Goal: Task Accomplishment & Management: Use online tool/utility

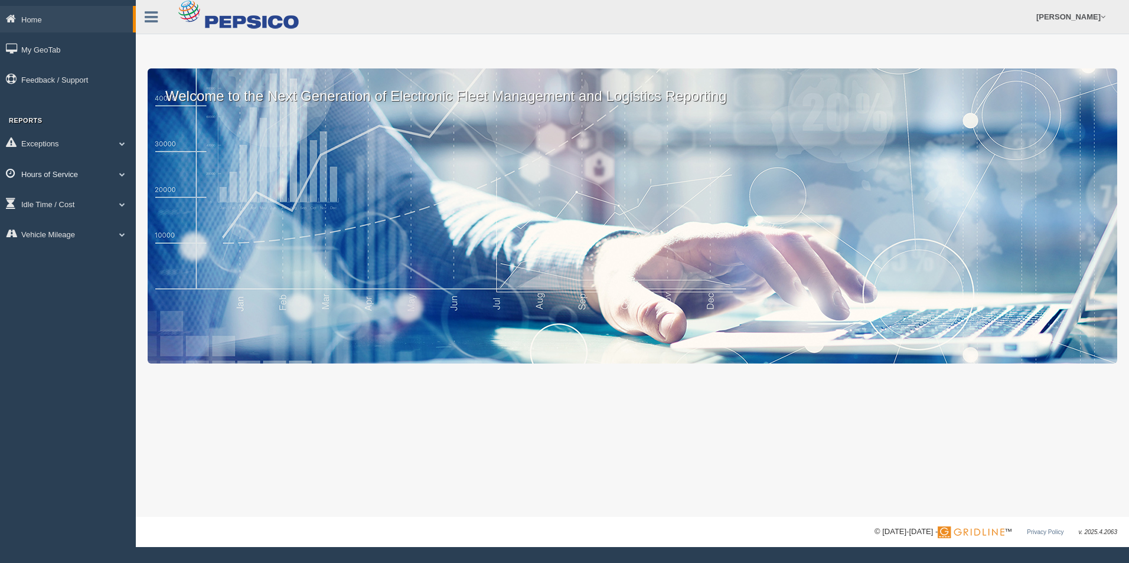
click at [122, 174] on span at bounding box center [122, 174] width 15 height 6
click at [108, 203] on link "HOS Explanation Reports" at bounding box center [77, 201] width 112 height 21
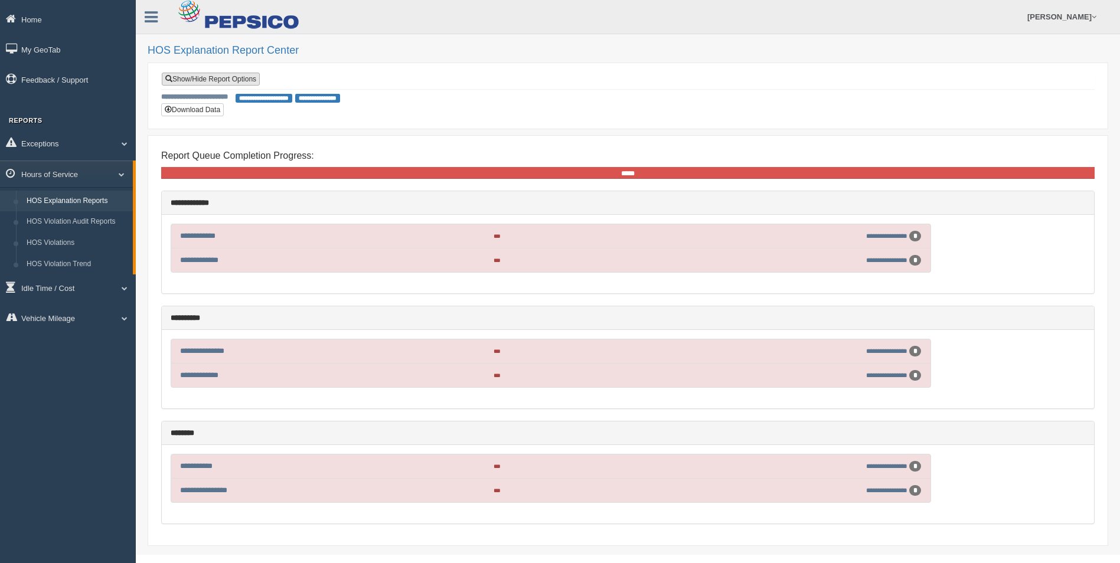
click at [217, 76] on link "Show/Hide Report Options" at bounding box center [211, 79] width 98 height 13
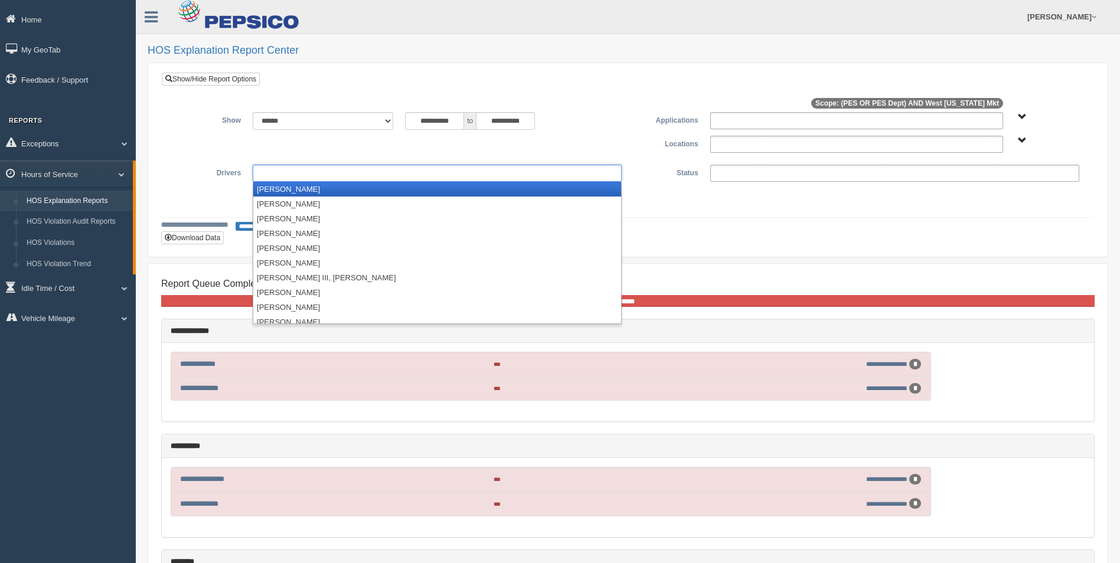
click at [397, 174] on ul at bounding box center [437, 173] width 369 height 17
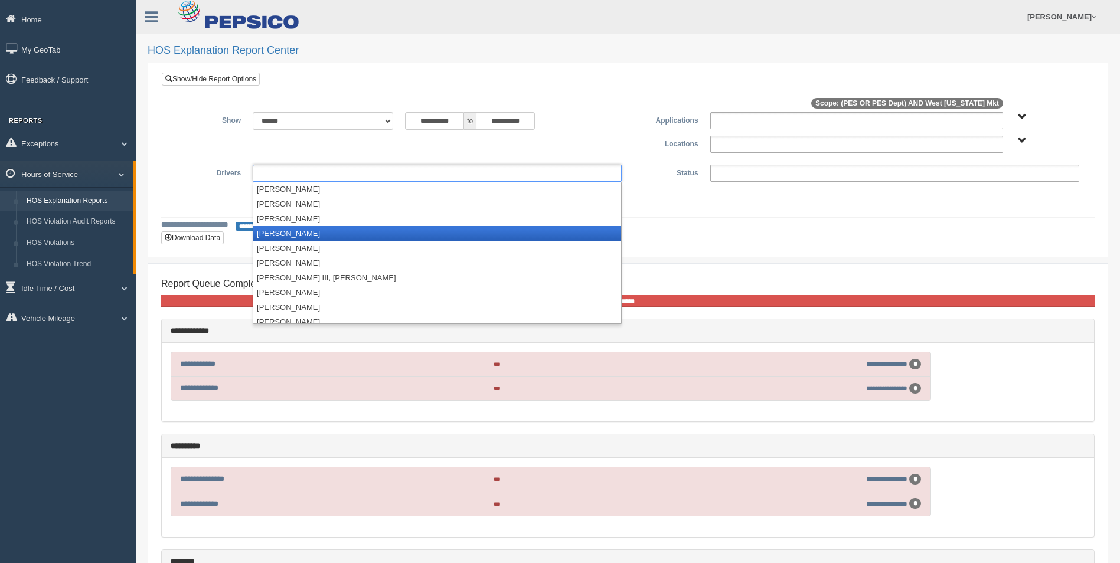
click at [296, 231] on li "Basilio, Javier" at bounding box center [437, 233] width 368 height 15
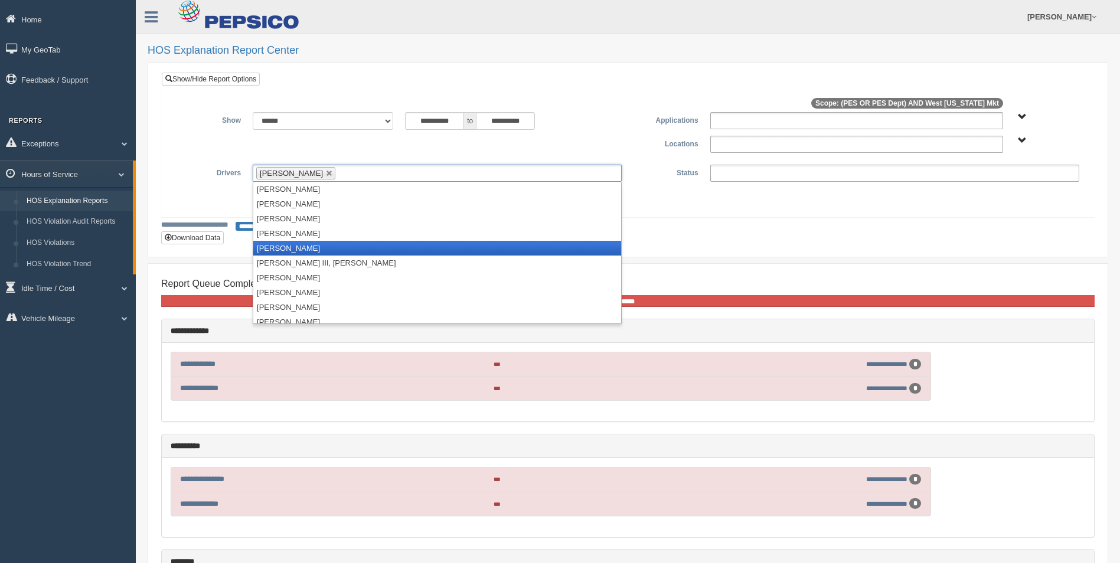
click at [291, 248] on li "Boza, Francisco" at bounding box center [437, 248] width 368 height 15
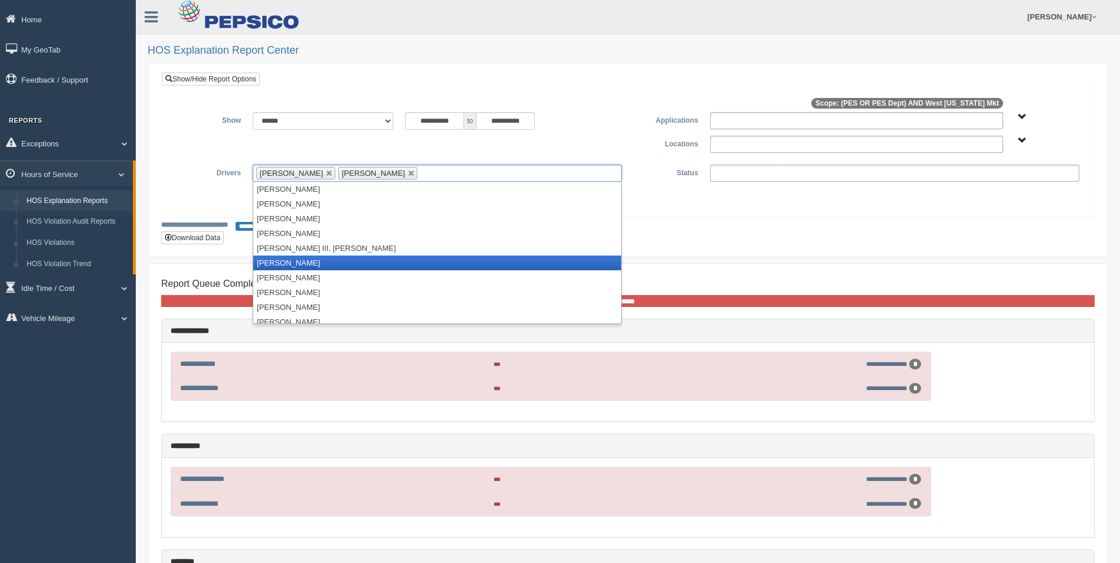
click at [282, 269] on li "Brown, Derik" at bounding box center [437, 263] width 368 height 15
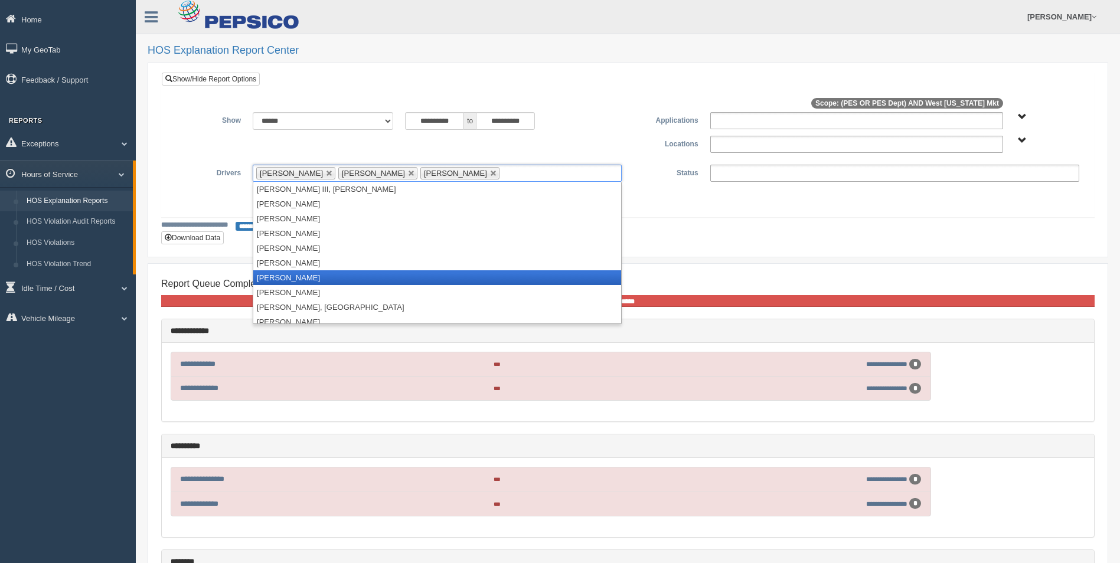
scroll to position [118, 0]
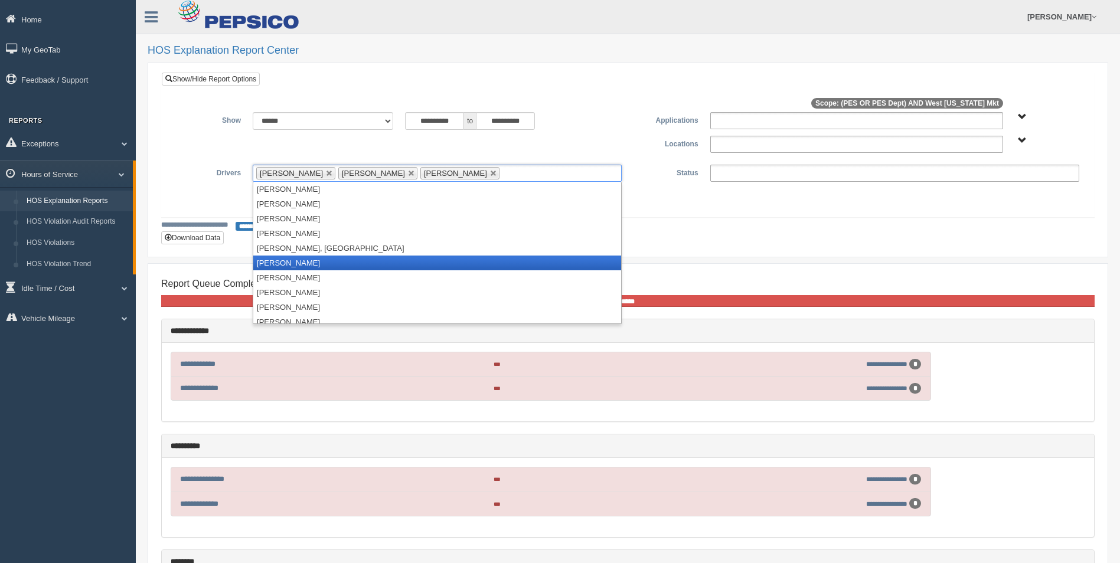
click at [304, 262] on li "De Arce, Eugenio" at bounding box center [437, 263] width 368 height 15
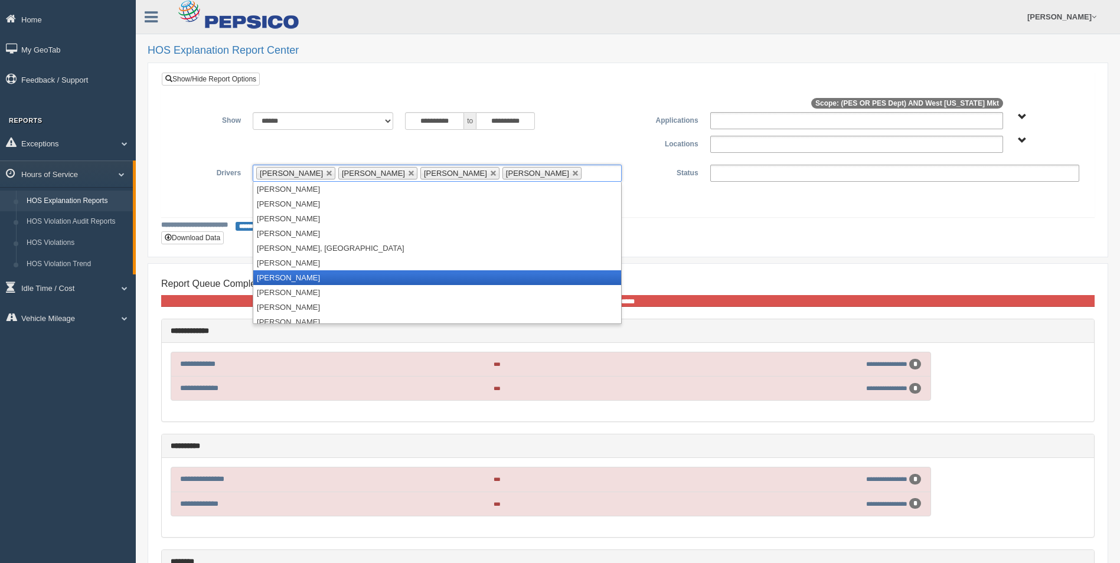
click at [300, 279] on li "Deceus, Mark" at bounding box center [437, 277] width 368 height 15
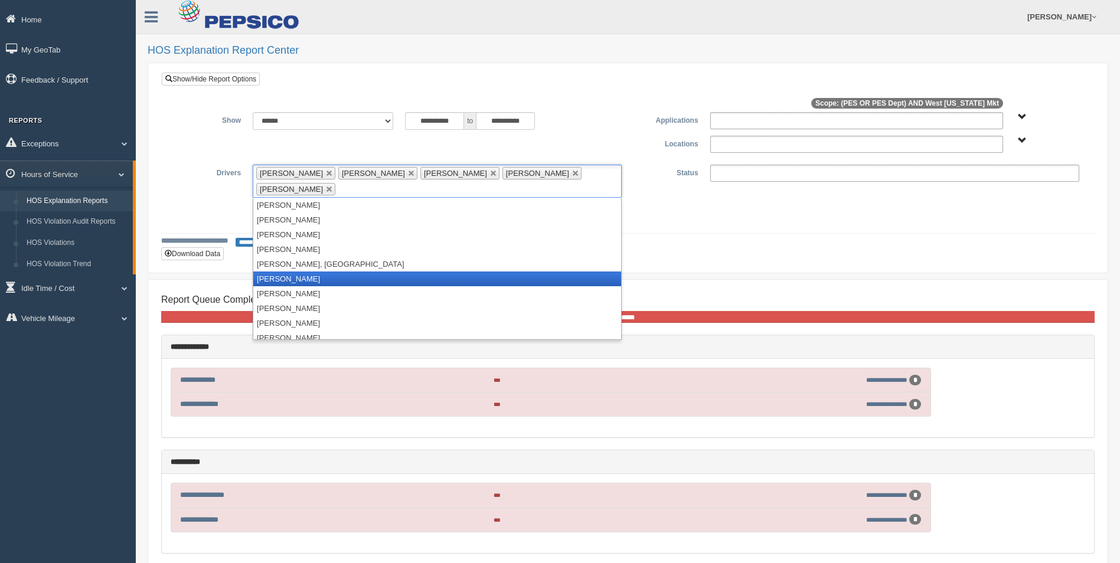
click at [299, 272] on li "Dearce, Eugenio" at bounding box center [437, 279] width 368 height 15
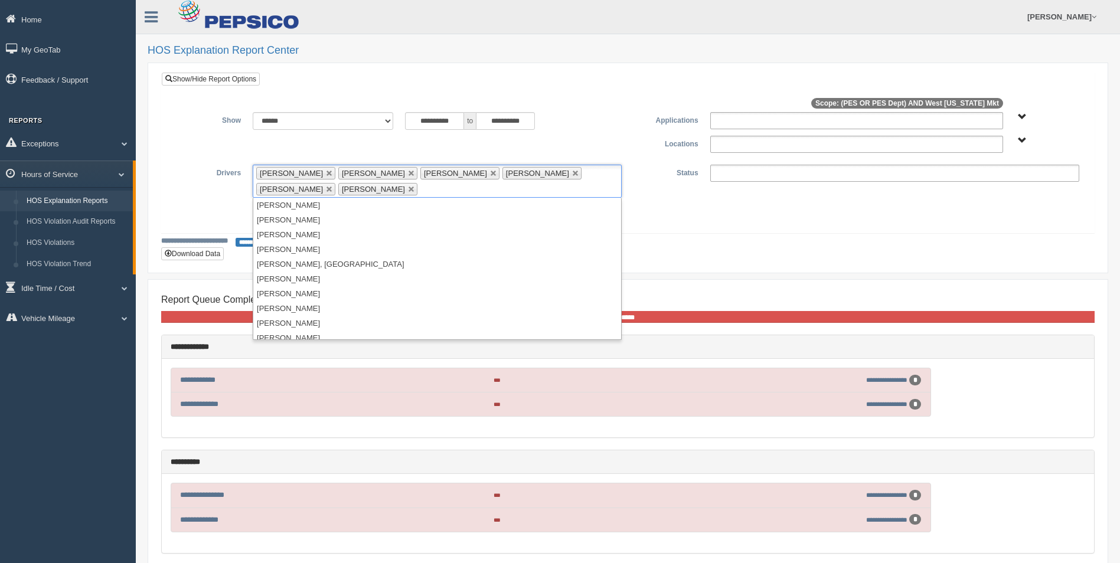
scroll to position [177, 0]
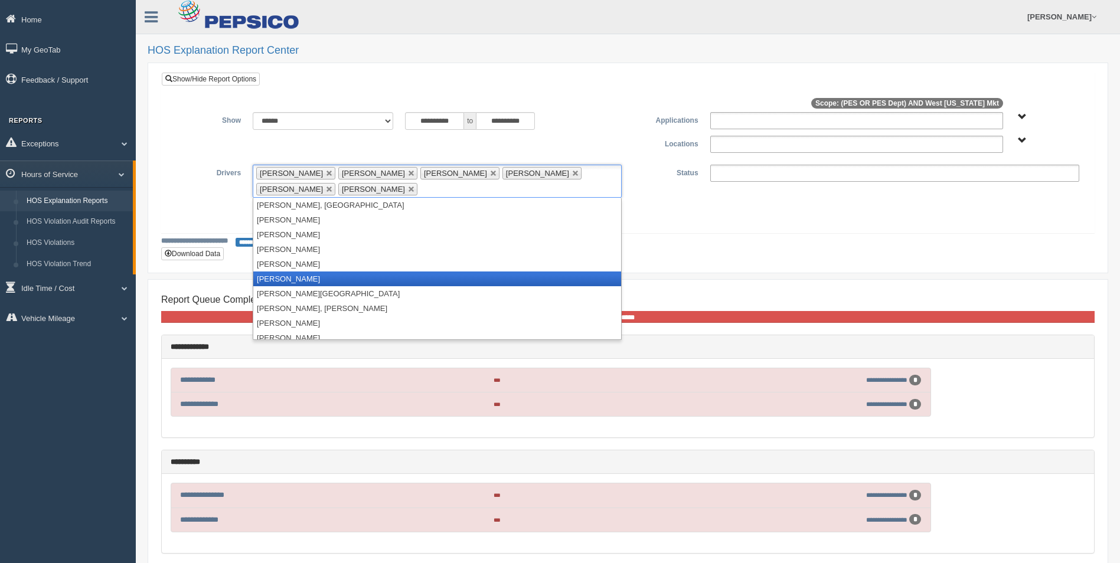
click at [309, 281] on li "Edwards, Eugene" at bounding box center [437, 279] width 368 height 15
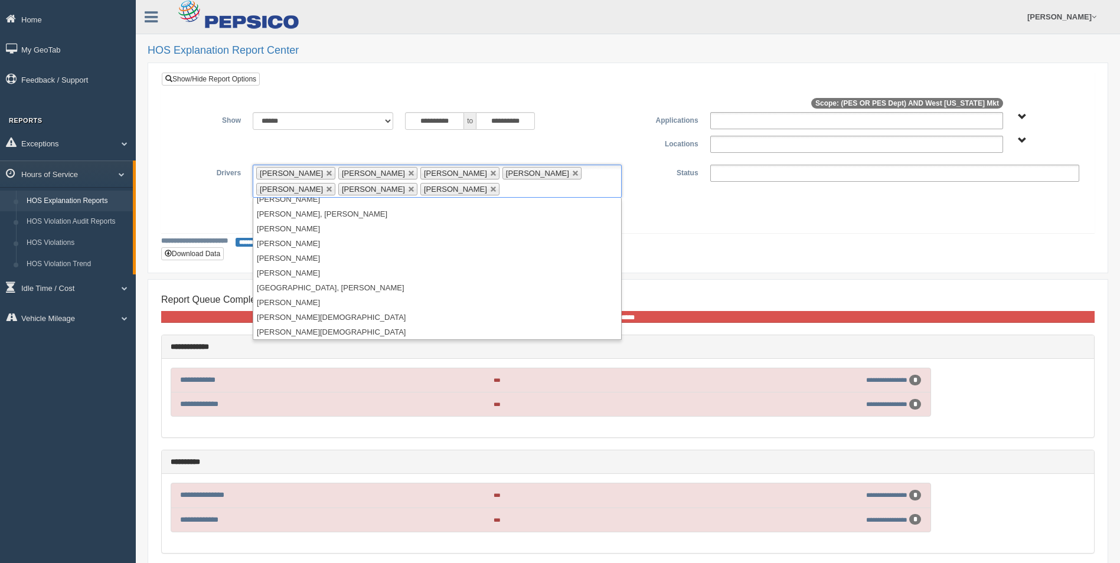
scroll to position [656, 0]
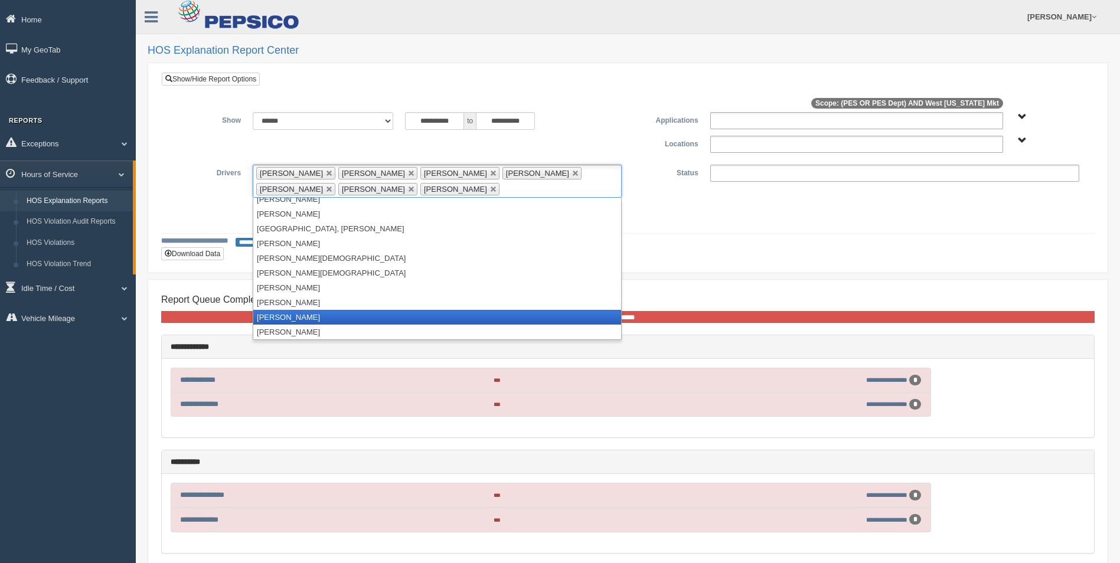
click at [319, 316] on li "McMillan, Marshall" at bounding box center [437, 317] width 368 height 15
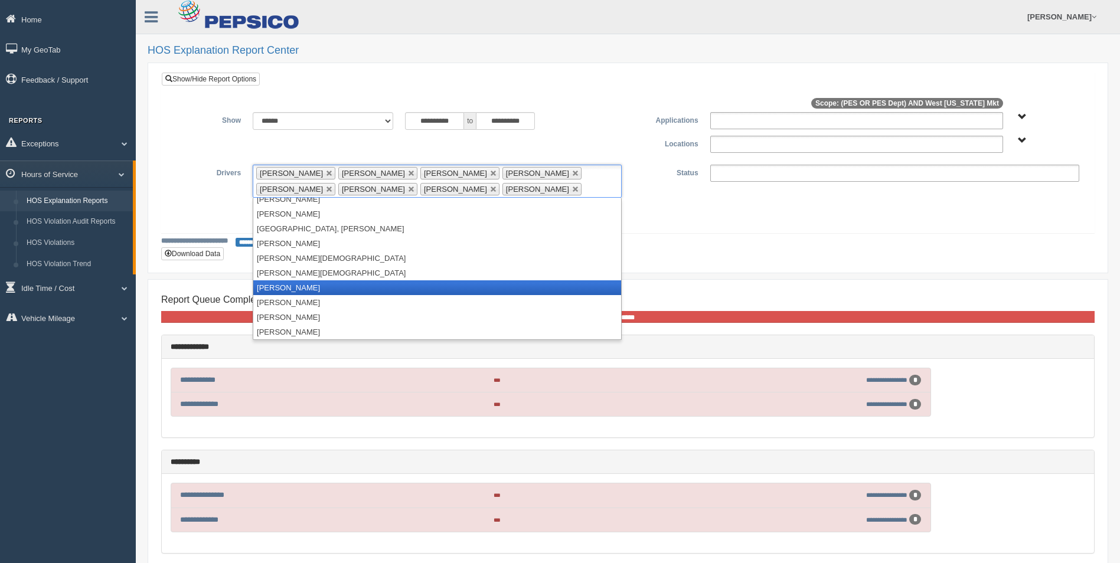
click at [319, 286] on li "Matthews, Cory" at bounding box center [437, 288] width 368 height 15
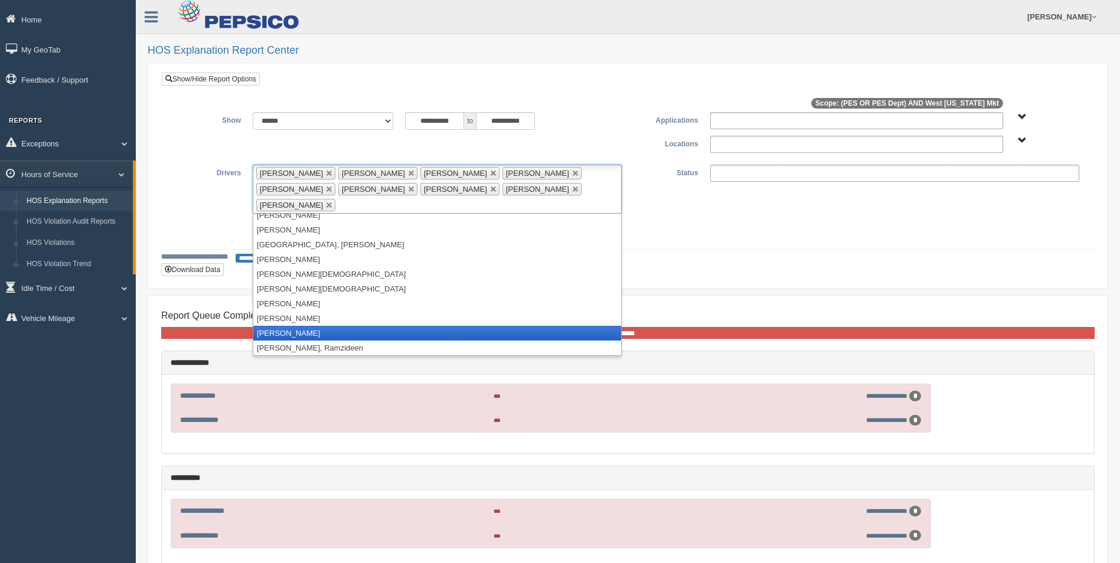
click at [315, 326] on li "Miller, Malcolm" at bounding box center [437, 333] width 368 height 15
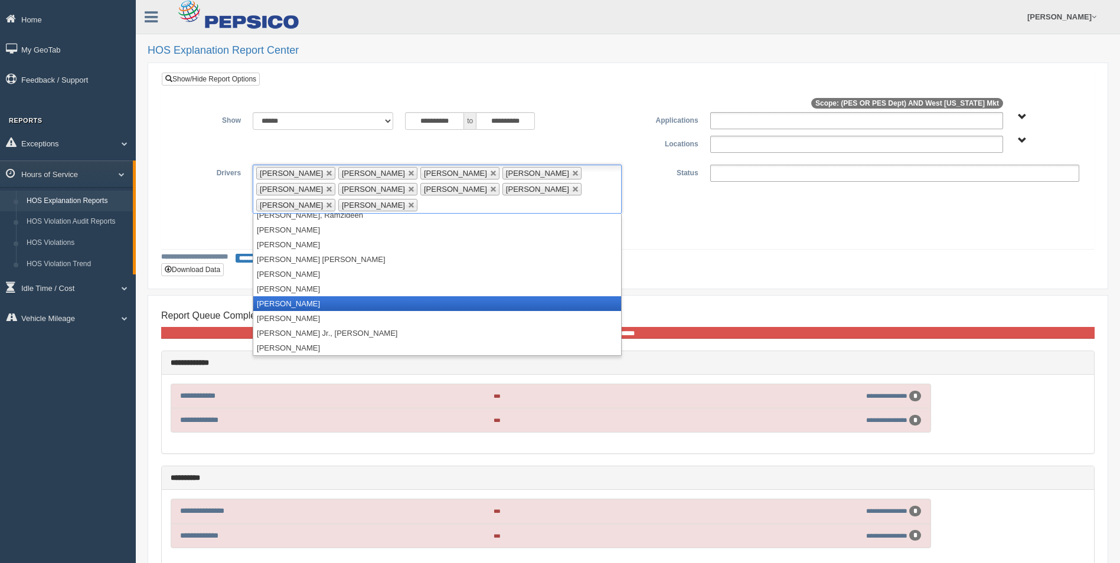
scroll to position [833, 0]
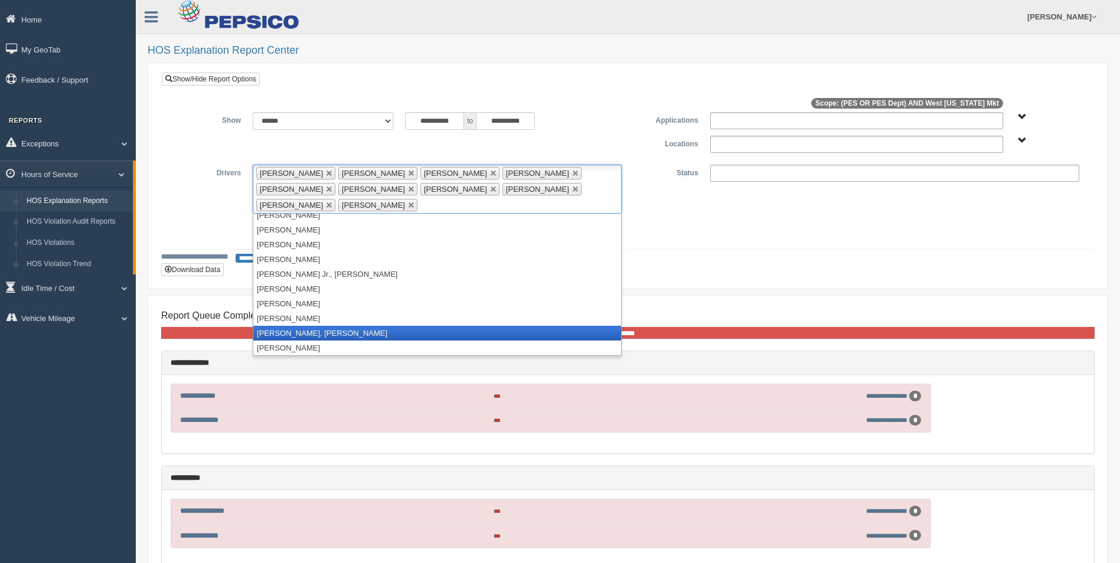
click at [327, 328] on li "Rahming II, Jonathan" at bounding box center [437, 333] width 368 height 15
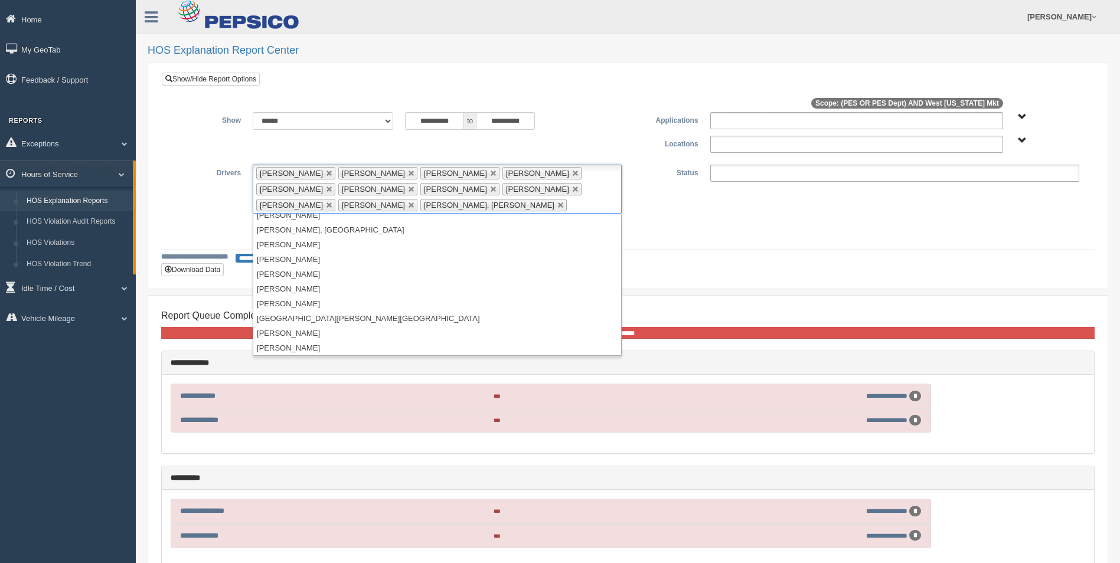
scroll to position [1320, 0]
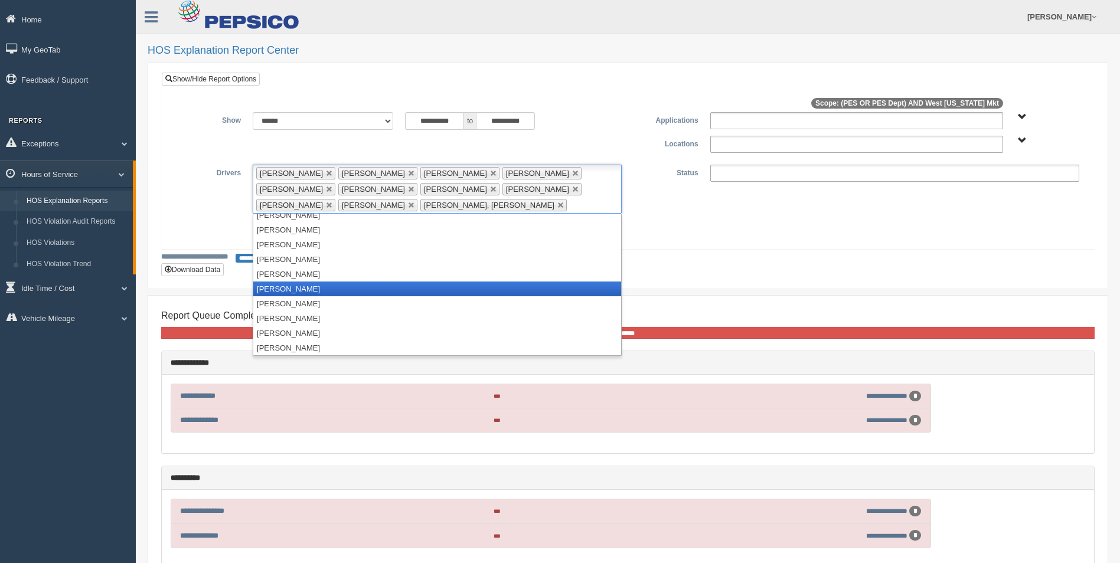
click at [305, 289] on li "Whitfield, Reteshia" at bounding box center [437, 289] width 368 height 15
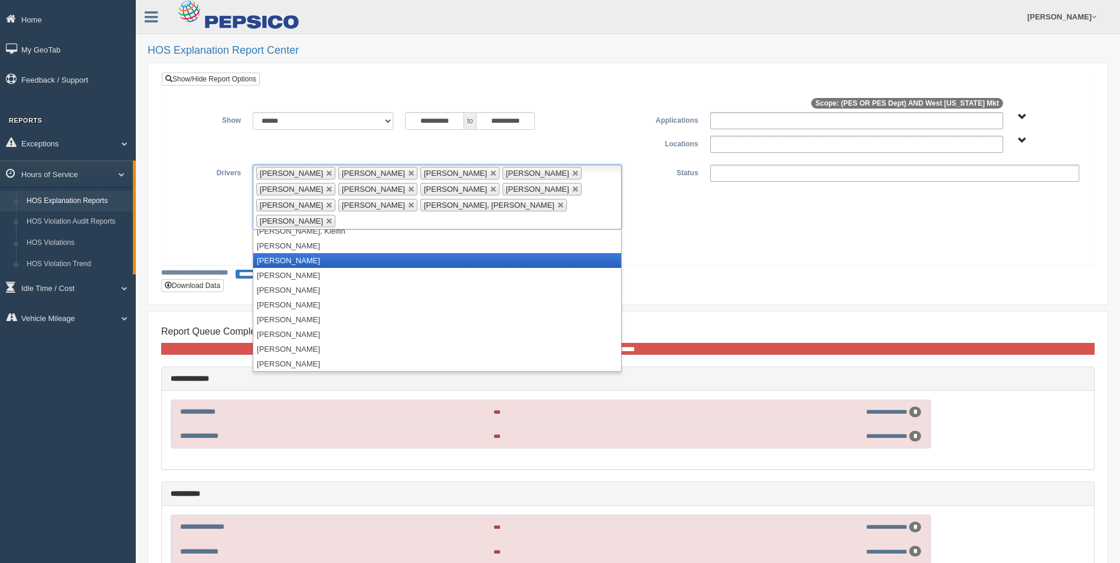
scroll to position [1246, 0]
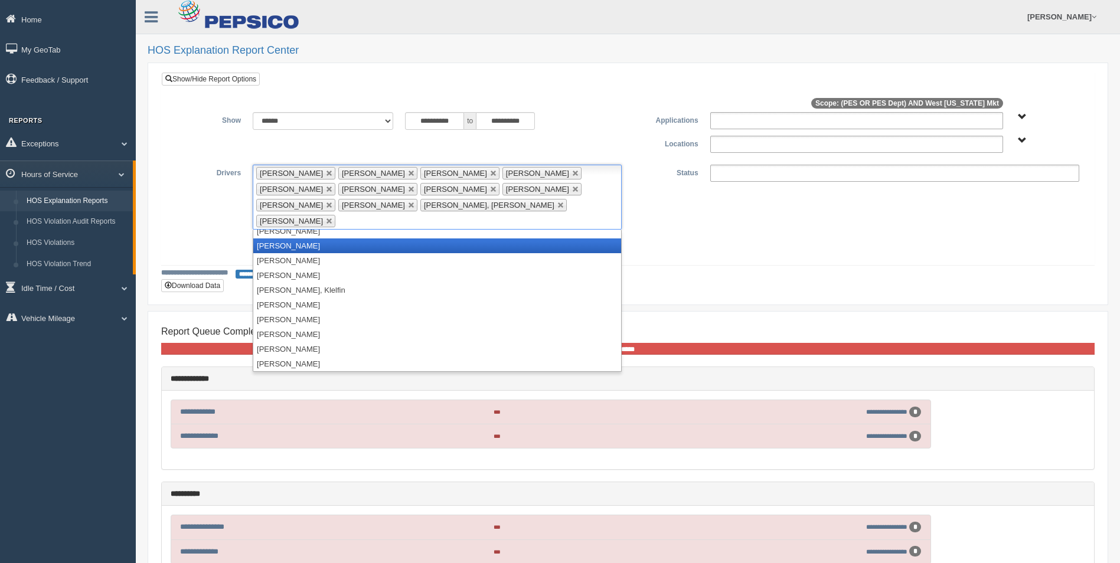
click at [317, 239] on li "Tucker, Rodney" at bounding box center [437, 246] width 368 height 15
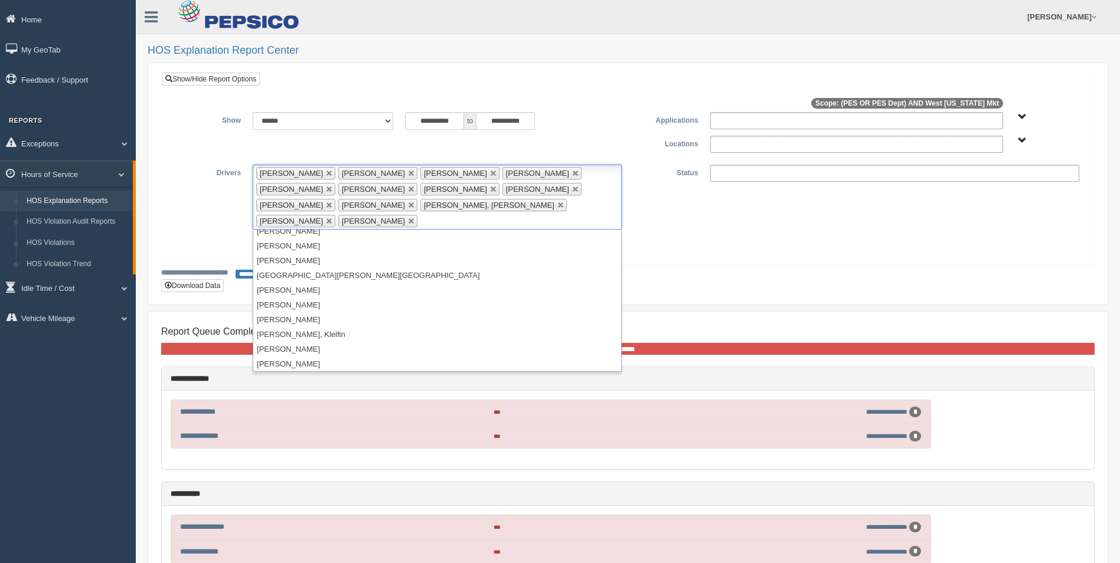
scroll to position [1128, 0]
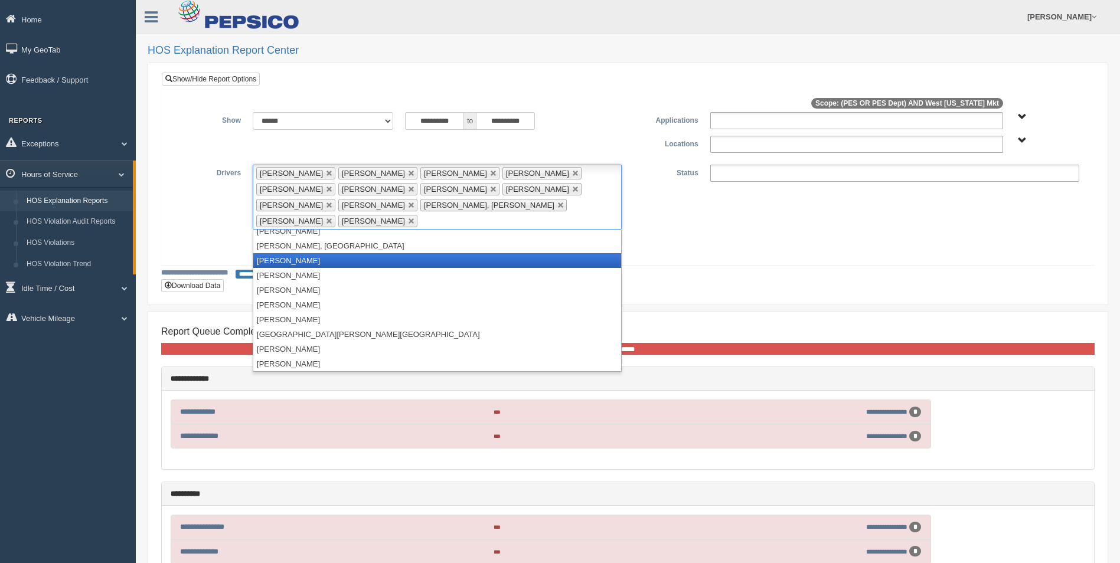
click at [302, 253] on li "Simmons, Devin" at bounding box center [437, 260] width 368 height 15
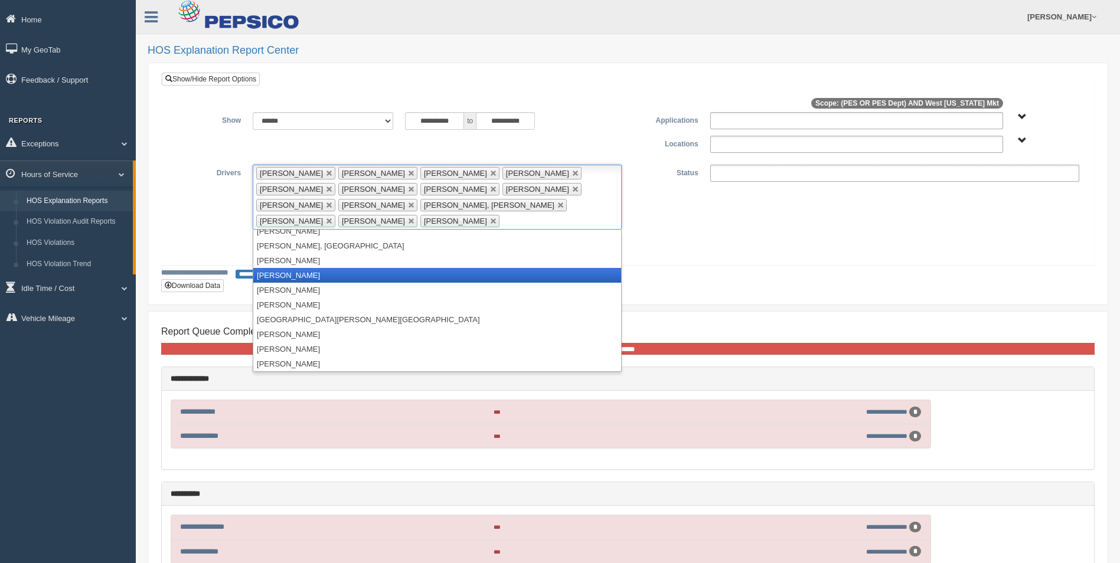
click at [294, 275] on li "Sykes, Antonio" at bounding box center [437, 275] width 368 height 15
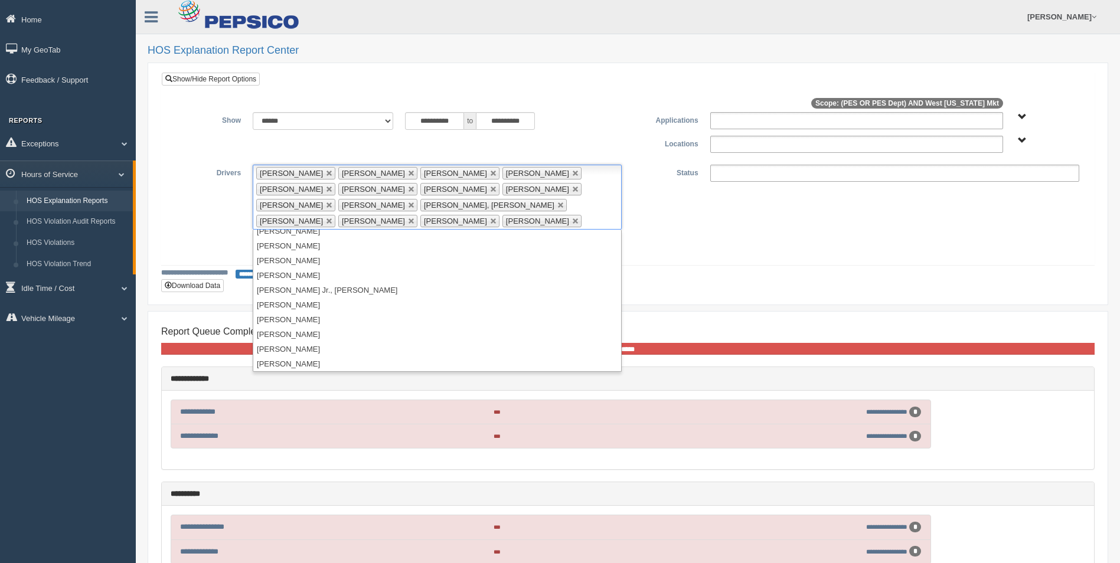
click at [819, 172] on ul at bounding box center [894, 173] width 369 height 17
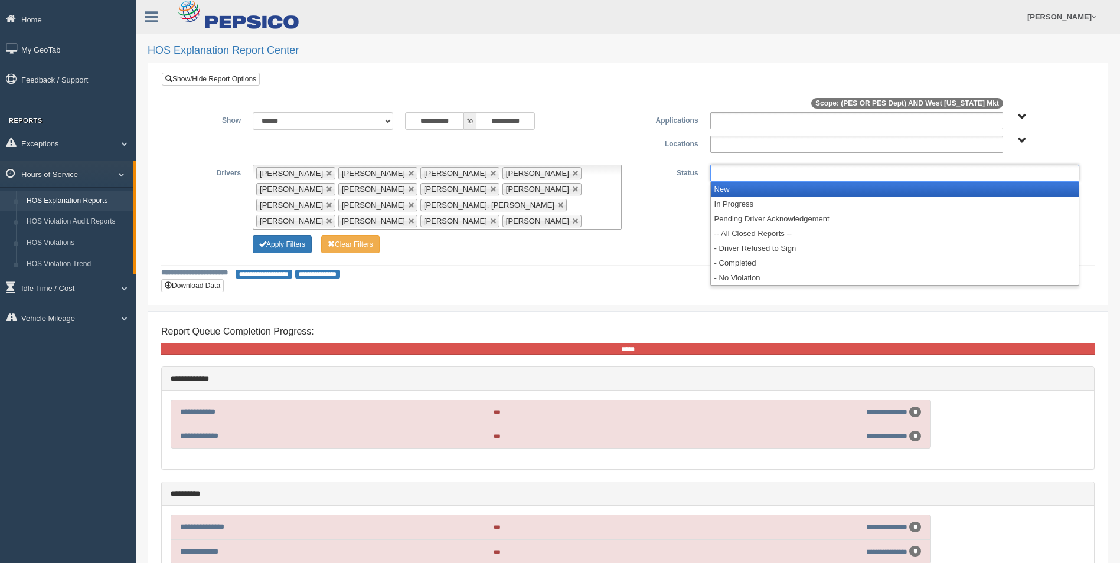
click at [747, 194] on li "New" at bounding box center [895, 189] width 368 height 15
click at [747, 194] on li "In Progress" at bounding box center [895, 189] width 368 height 15
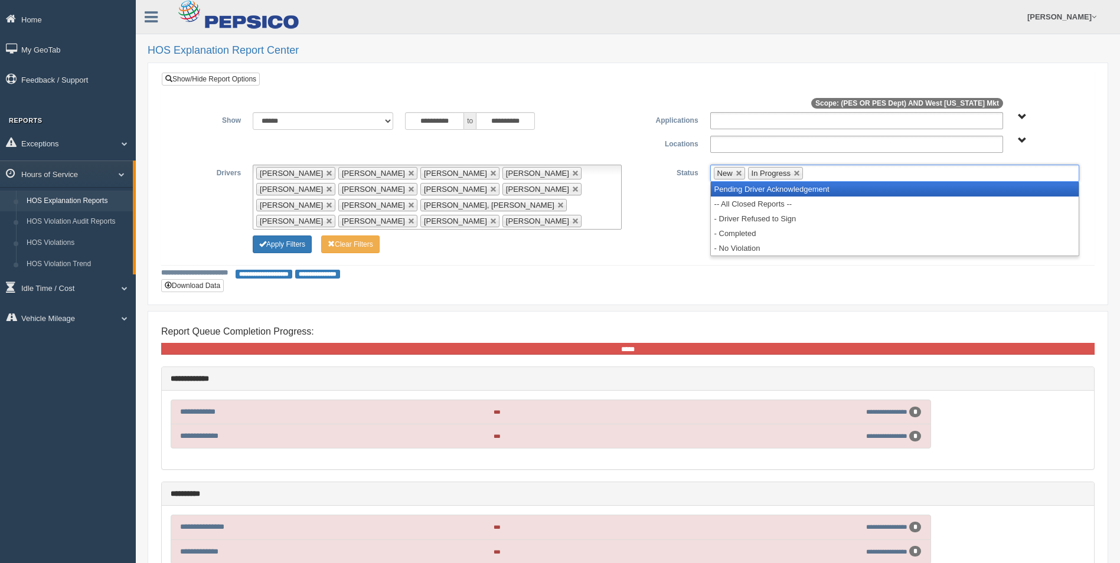
click at [747, 194] on li "Pending Driver Acknowledgement" at bounding box center [895, 189] width 368 height 15
click at [747, 194] on li "-- All Closed Reports --" at bounding box center [895, 189] width 368 height 15
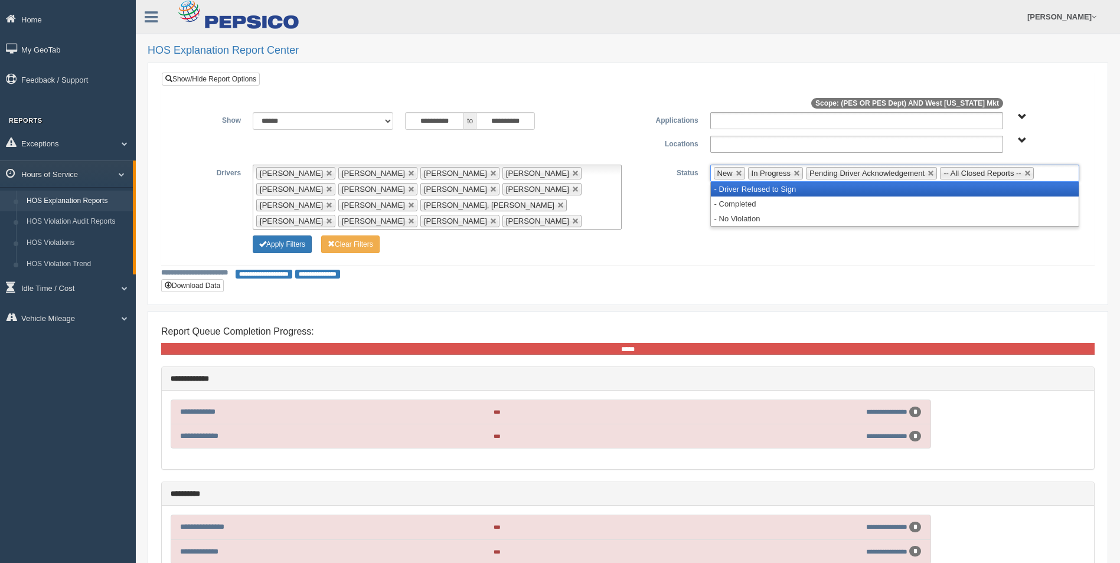
click at [747, 194] on li "- Driver Refused to Sign" at bounding box center [895, 189] width 368 height 15
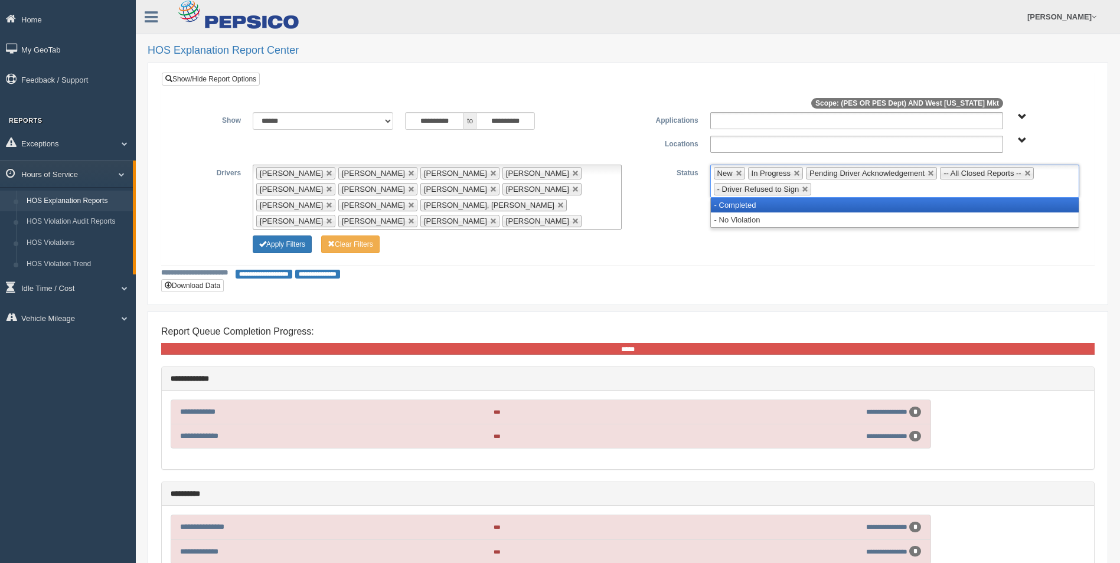
click at [742, 203] on li "- Completed" at bounding box center [895, 205] width 368 height 15
click at [739, 209] on li "- No Violation" at bounding box center [895, 205] width 368 height 15
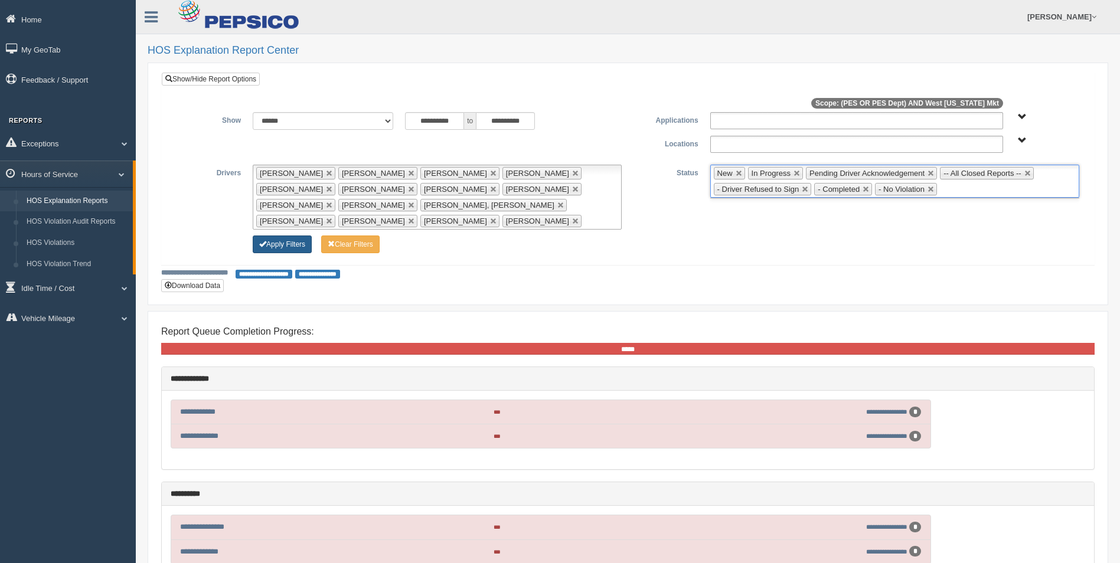
click at [288, 244] on button "Apply Filters" at bounding box center [282, 245] width 59 height 18
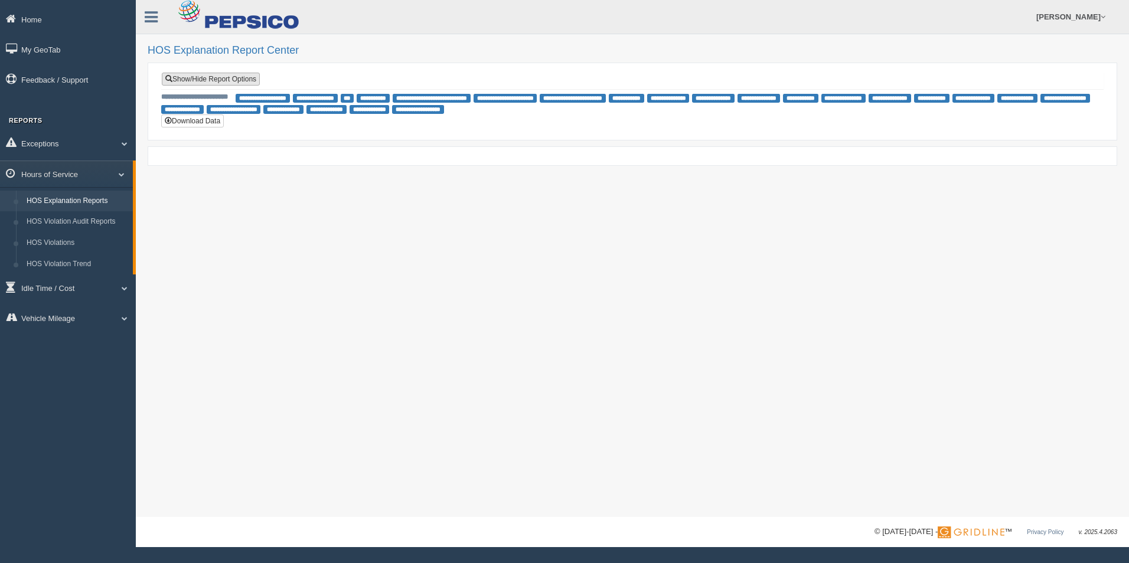
click at [212, 77] on link "Show/Hide Report Options" at bounding box center [211, 79] width 98 height 13
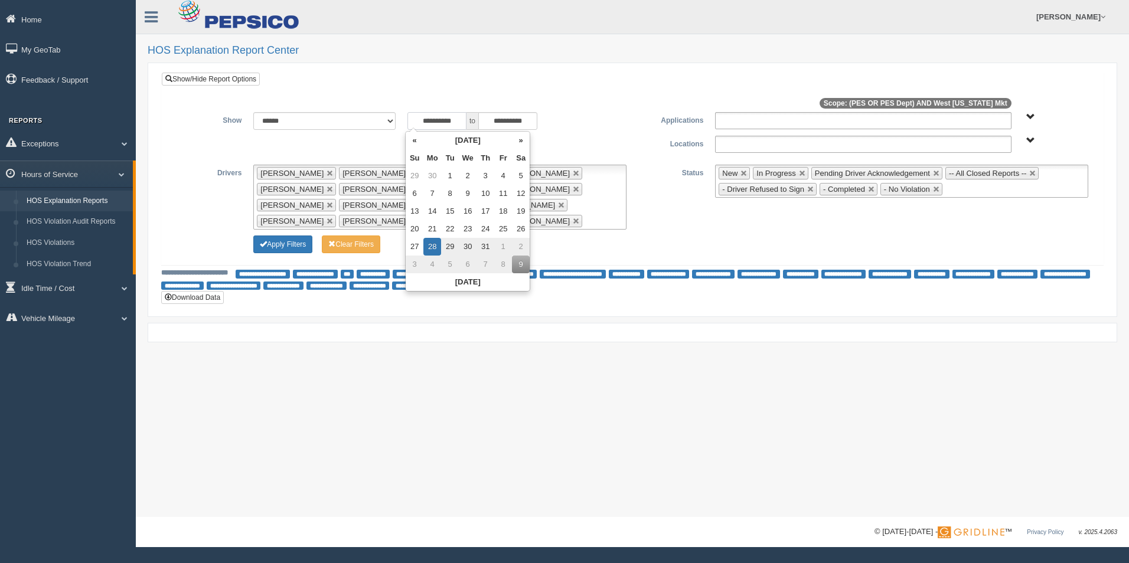
drag, startPoint x: 450, startPoint y: 120, endPoint x: 461, endPoint y: 121, distance: 11.2
click at [461, 121] on input "**********" at bounding box center [436, 121] width 59 height 18
click at [413, 142] on th "«" at bounding box center [415, 141] width 18 height 18
click at [413, 142] on th "«" at bounding box center [417, 141] width 18 height 18
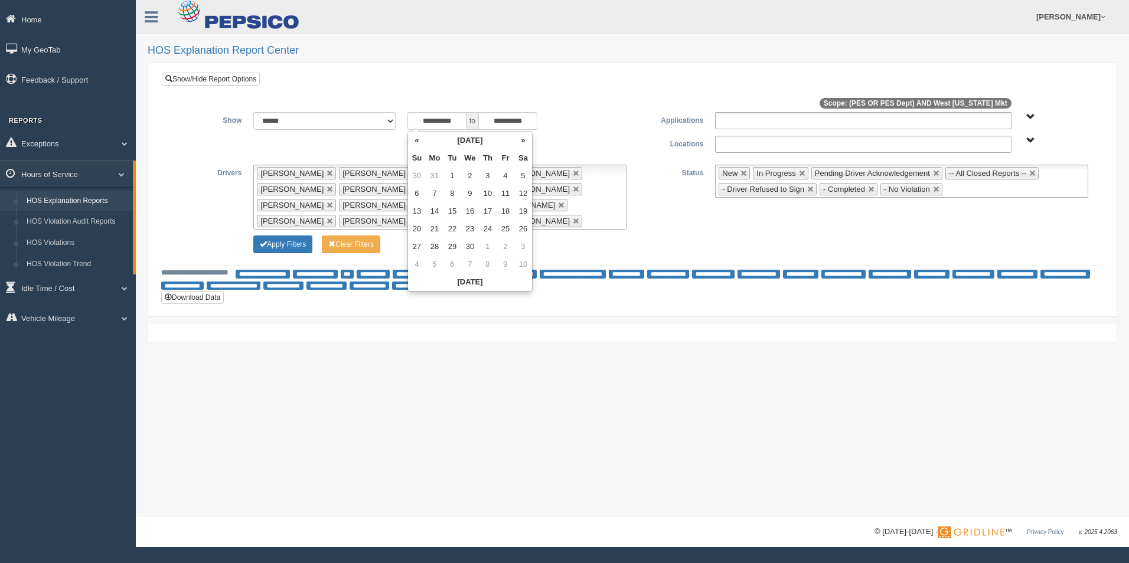
click at [413, 142] on th "«" at bounding box center [417, 141] width 18 height 18
click at [416, 211] on td "9" at bounding box center [417, 212] width 18 height 18
type input "**********"
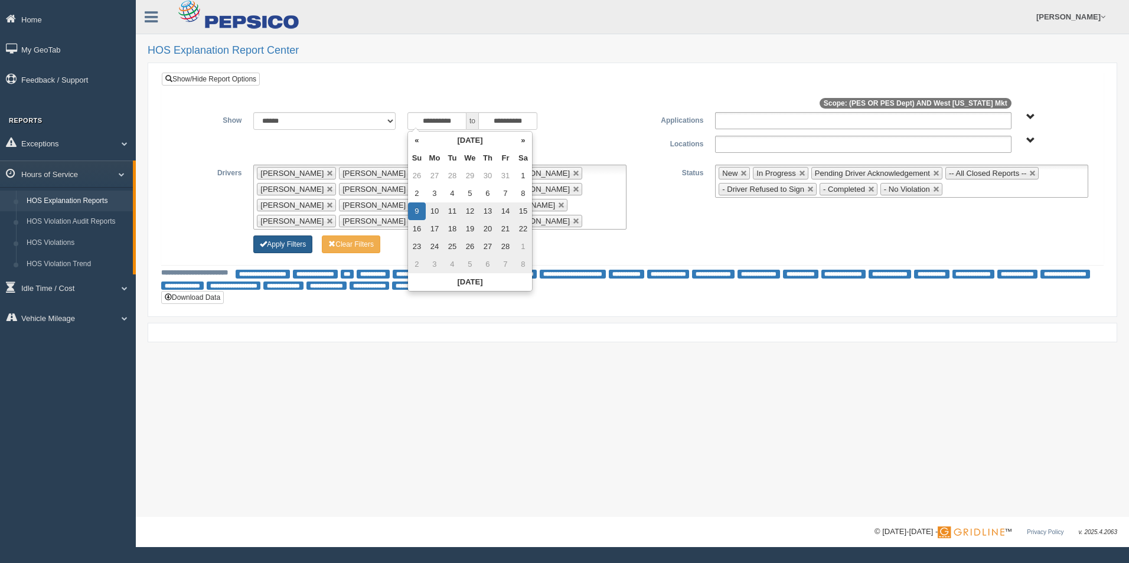
click at [285, 247] on button "Apply Filters" at bounding box center [282, 245] width 59 height 18
